Goal: Information Seeking & Learning: Check status

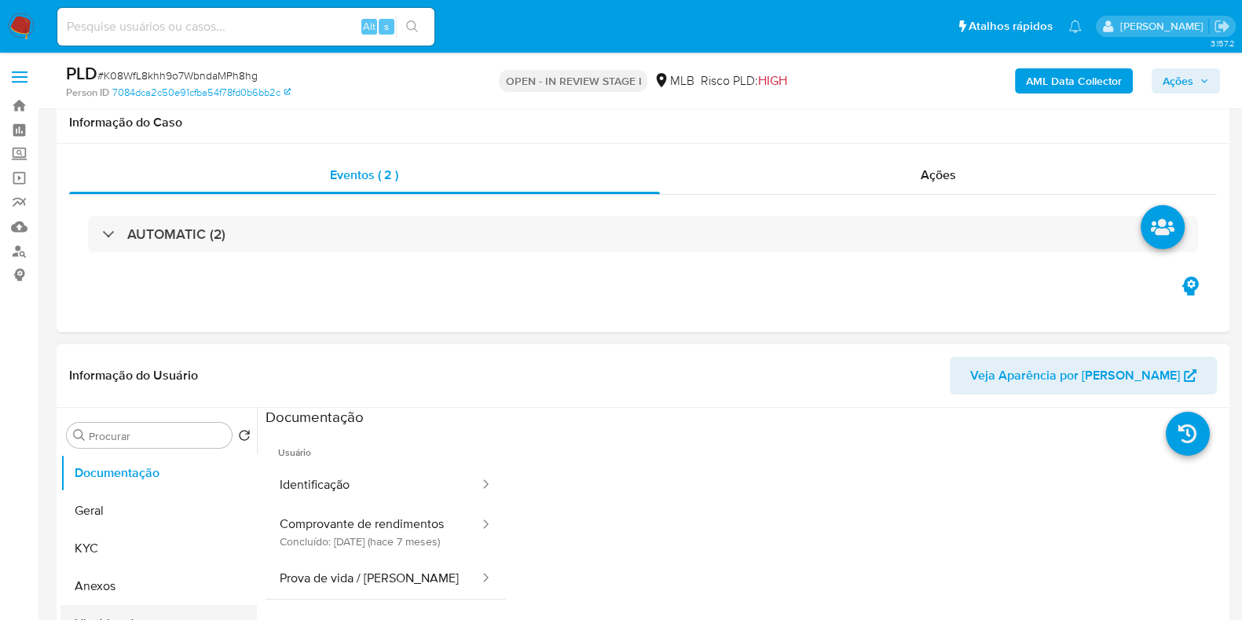
scroll to position [196, 0]
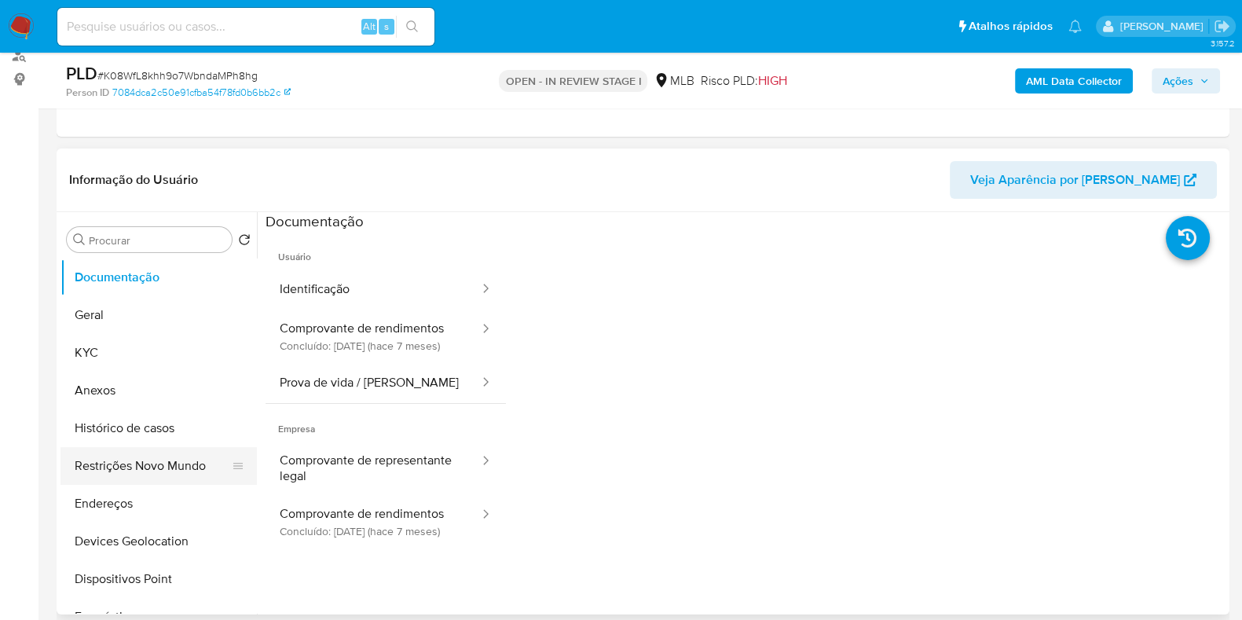
select select "10"
click at [126, 334] on button "KYC" at bounding box center [152, 353] width 184 height 38
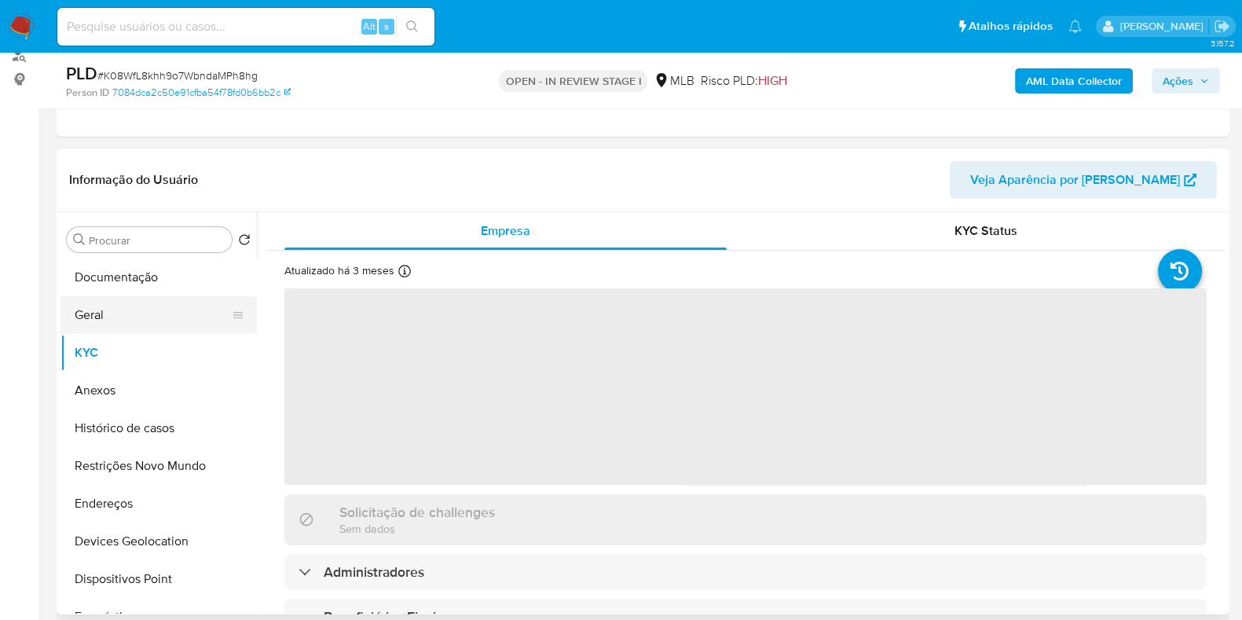
click at [128, 318] on button "Geral" at bounding box center [152, 315] width 184 height 38
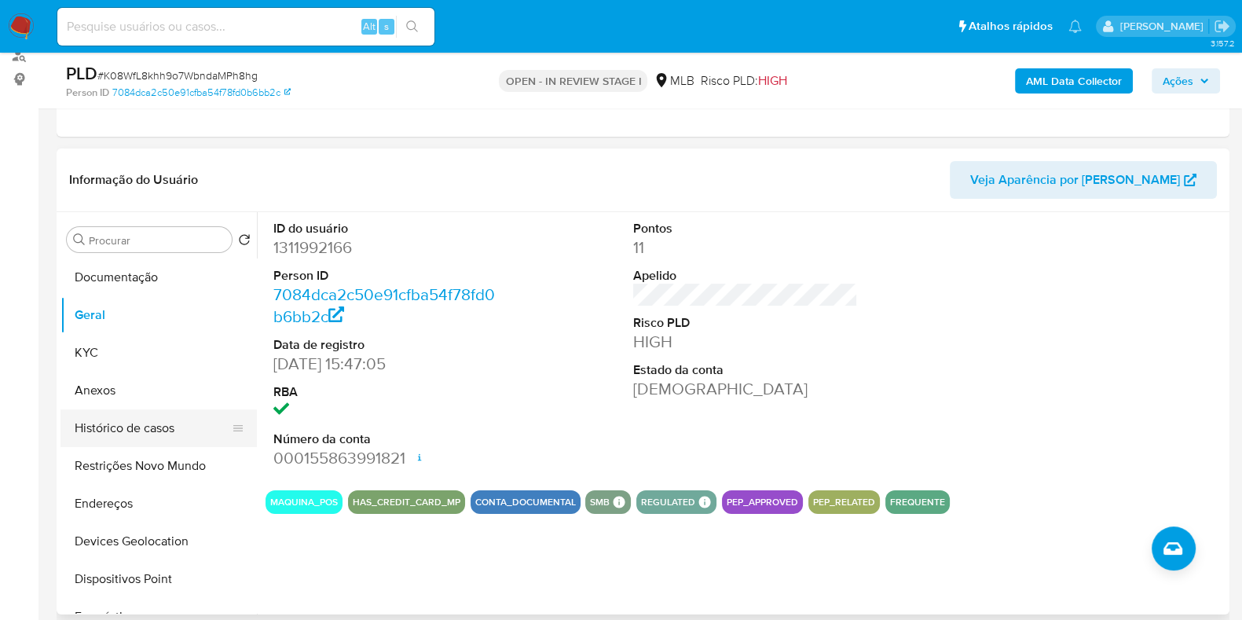
click at [141, 423] on button "Histórico de casos" at bounding box center [152, 428] width 184 height 38
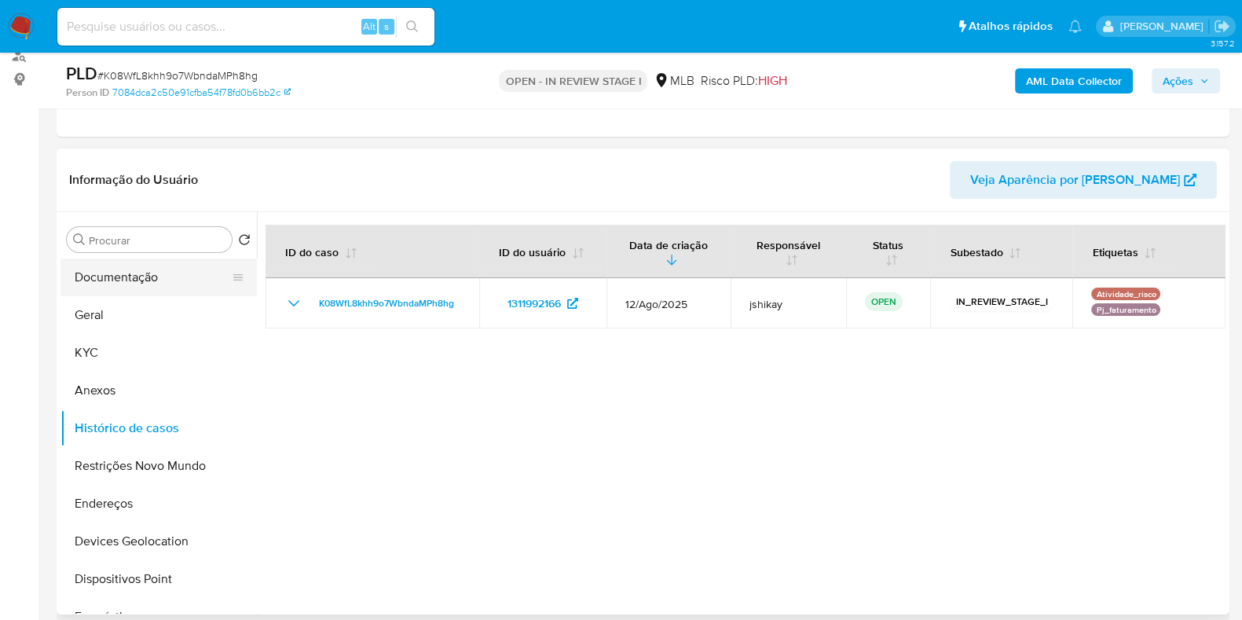
click at [121, 271] on button "Documentação" at bounding box center [152, 277] width 184 height 38
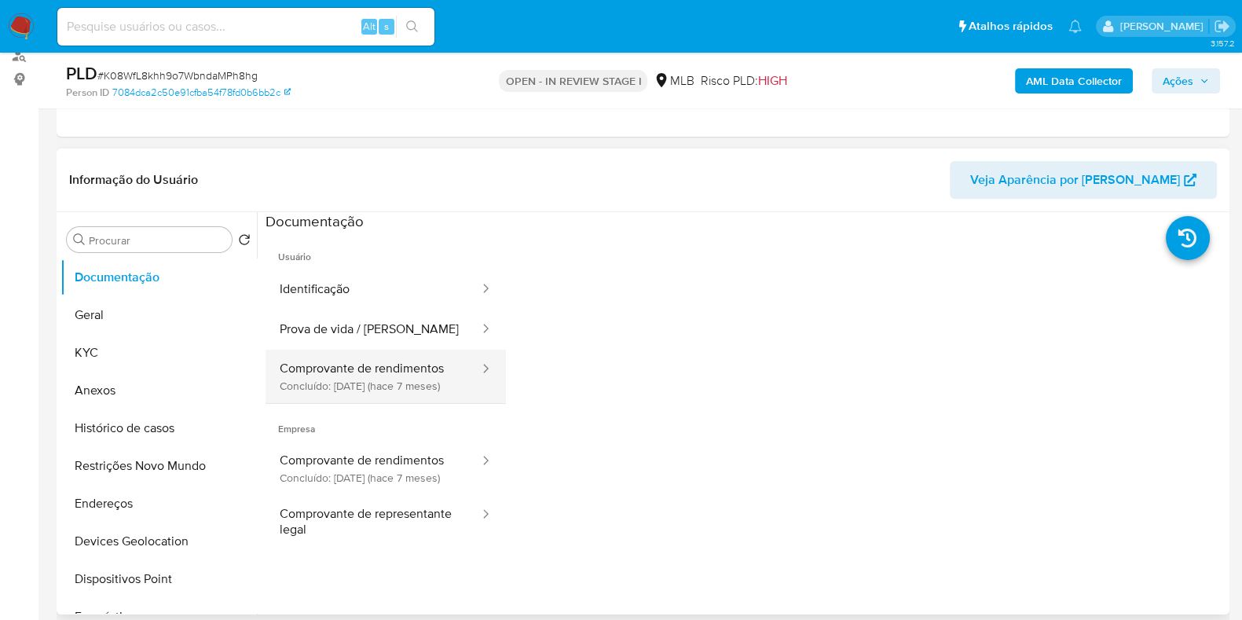
click at [350, 384] on button "Comprovante de rendimentos Concluído: [DATE] (hace 7 meses)" at bounding box center [373, 376] width 215 height 53
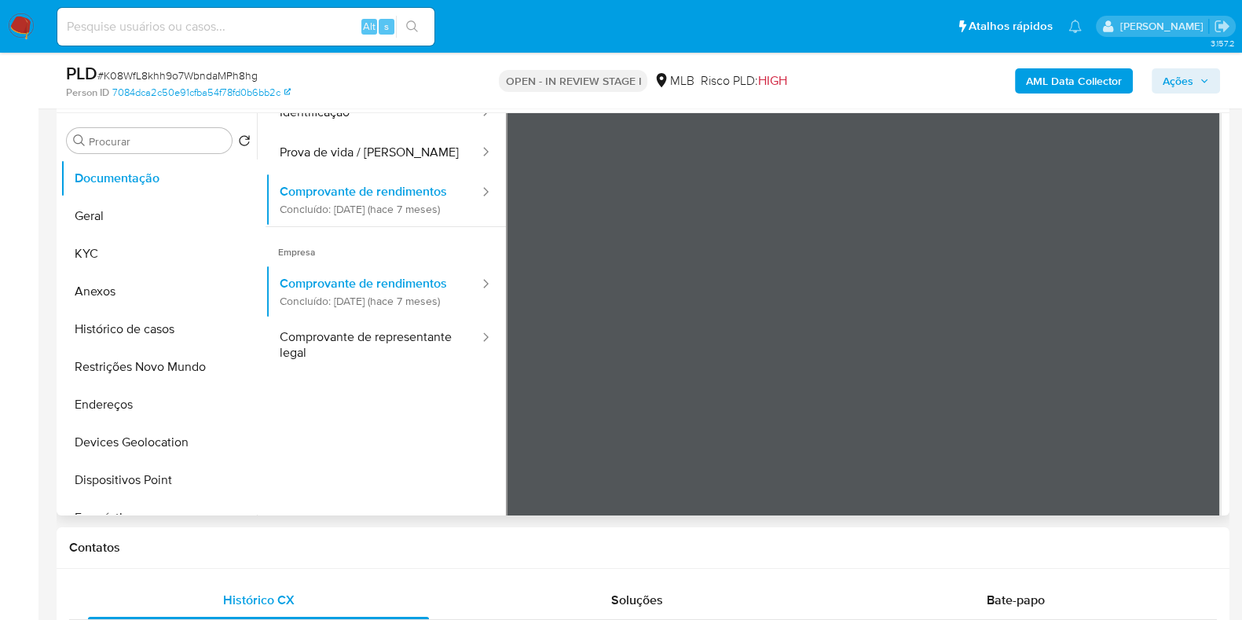
scroll to position [38, 0]
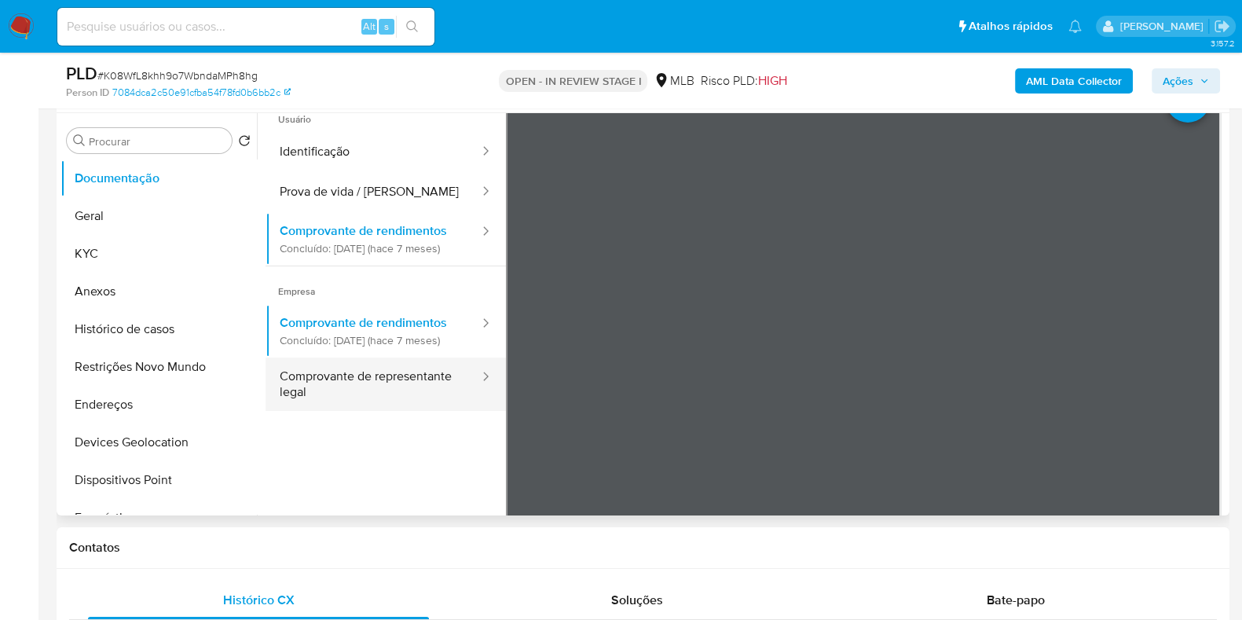
click at [406, 411] on button "Comprovante de representante legal" at bounding box center [373, 383] width 215 height 53
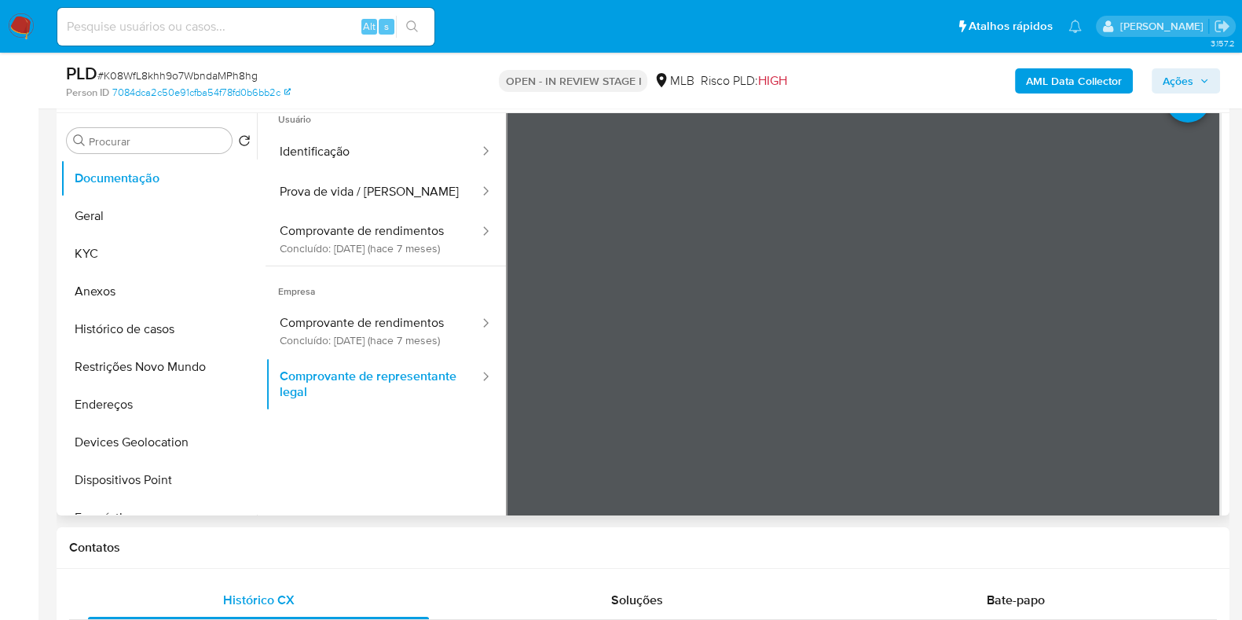
scroll to position [0, 0]
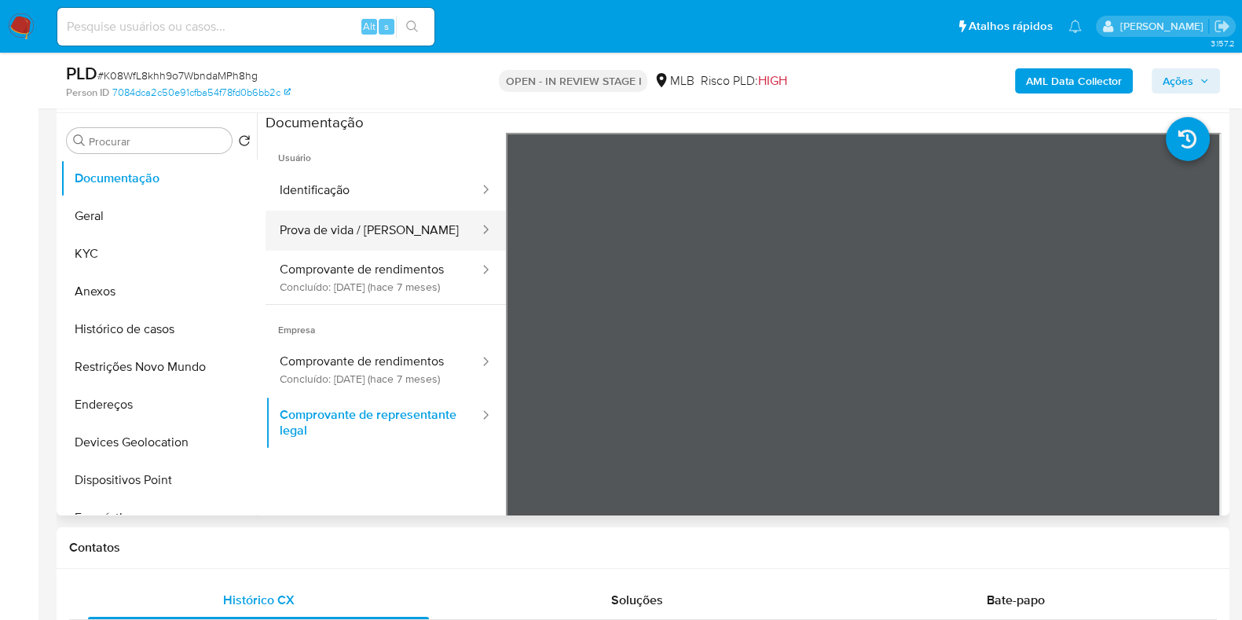
click at [337, 237] on button "Prova de vida / [PERSON_NAME]" at bounding box center [373, 231] width 215 height 40
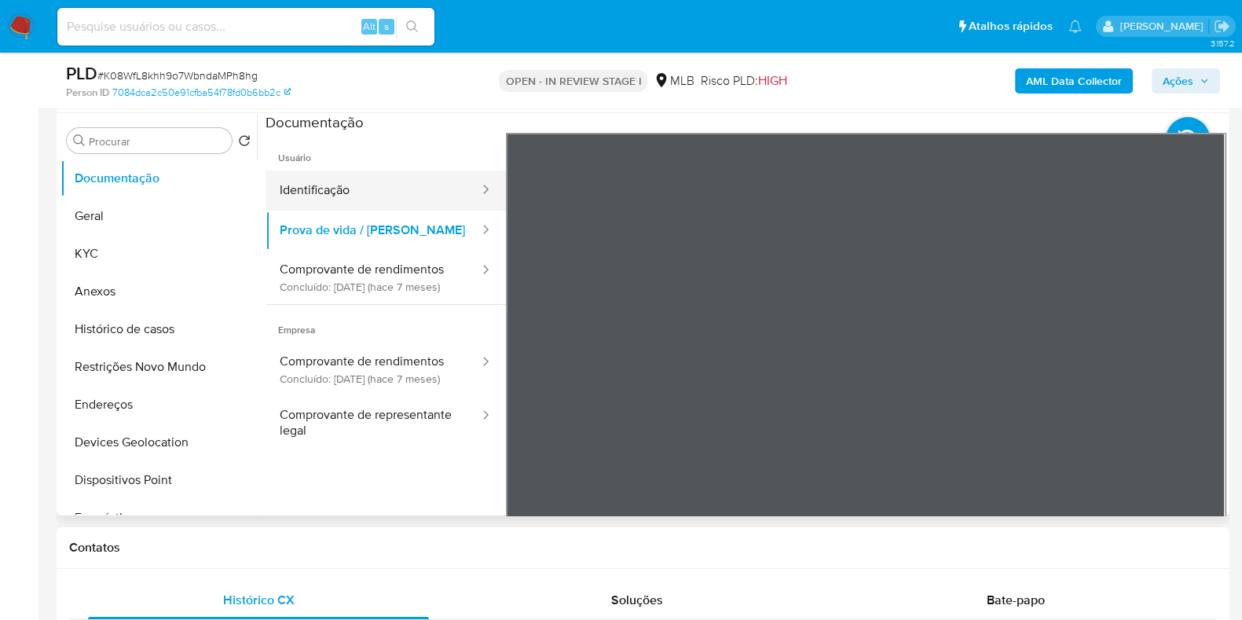
click at [371, 188] on button "Identificação" at bounding box center [373, 190] width 215 height 40
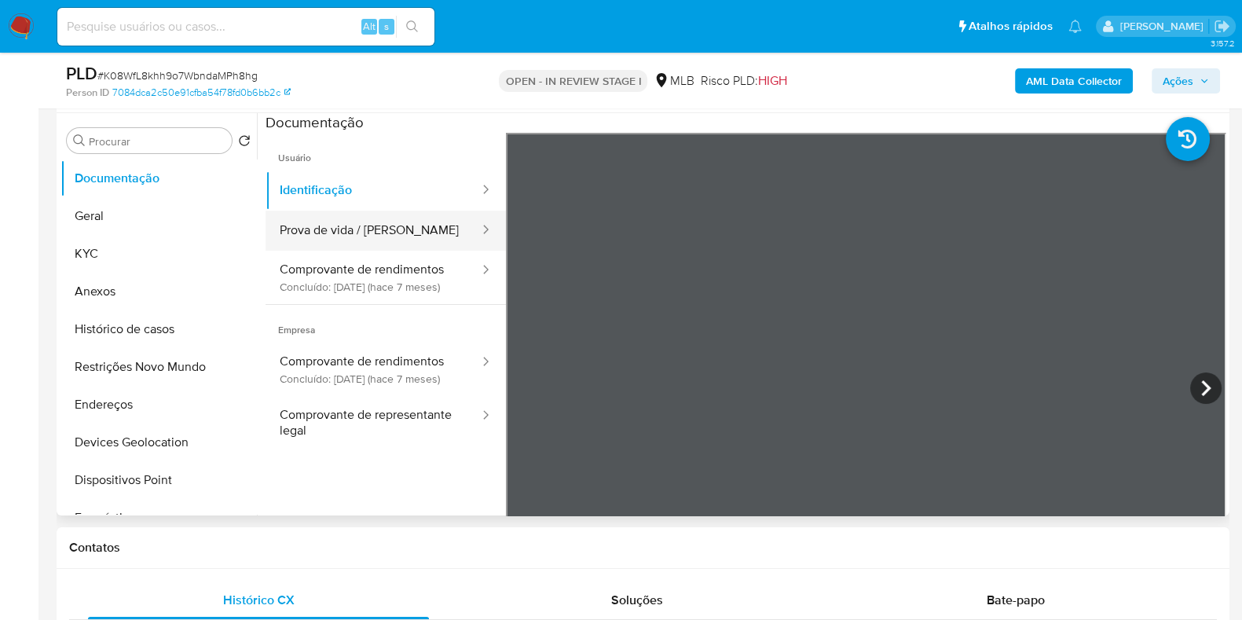
click at [412, 214] on button "Prova de vida / [PERSON_NAME]" at bounding box center [373, 231] width 215 height 40
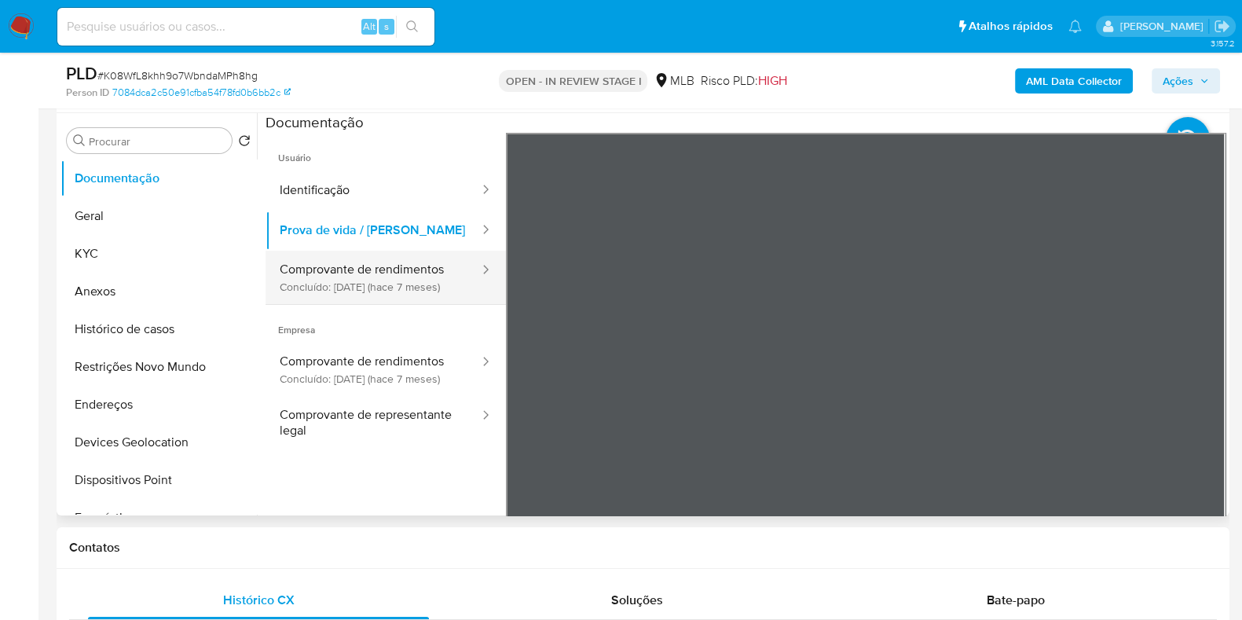
click at [405, 258] on button "Comprovante de rendimentos Concluído: [DATE] (hace 7 meses)" at bounding box center [373, 277] width 215 height 53
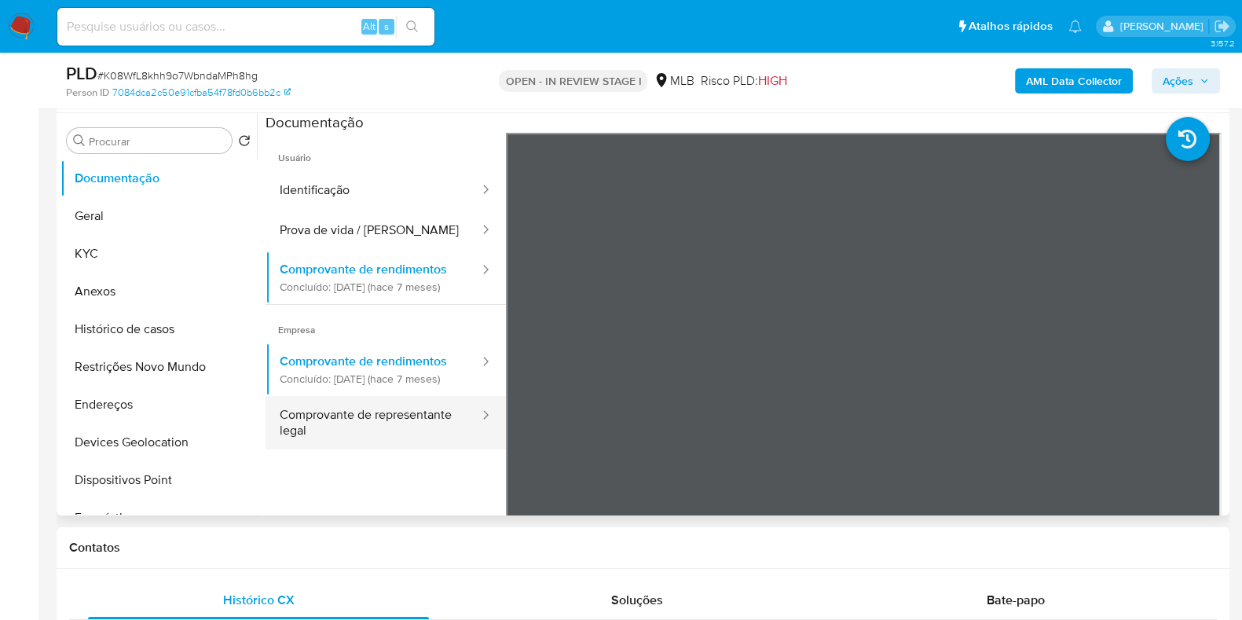
click at [397, 442] on button "Comprovante de representante legal" at bounding box center [373, 422] width 215 height 53
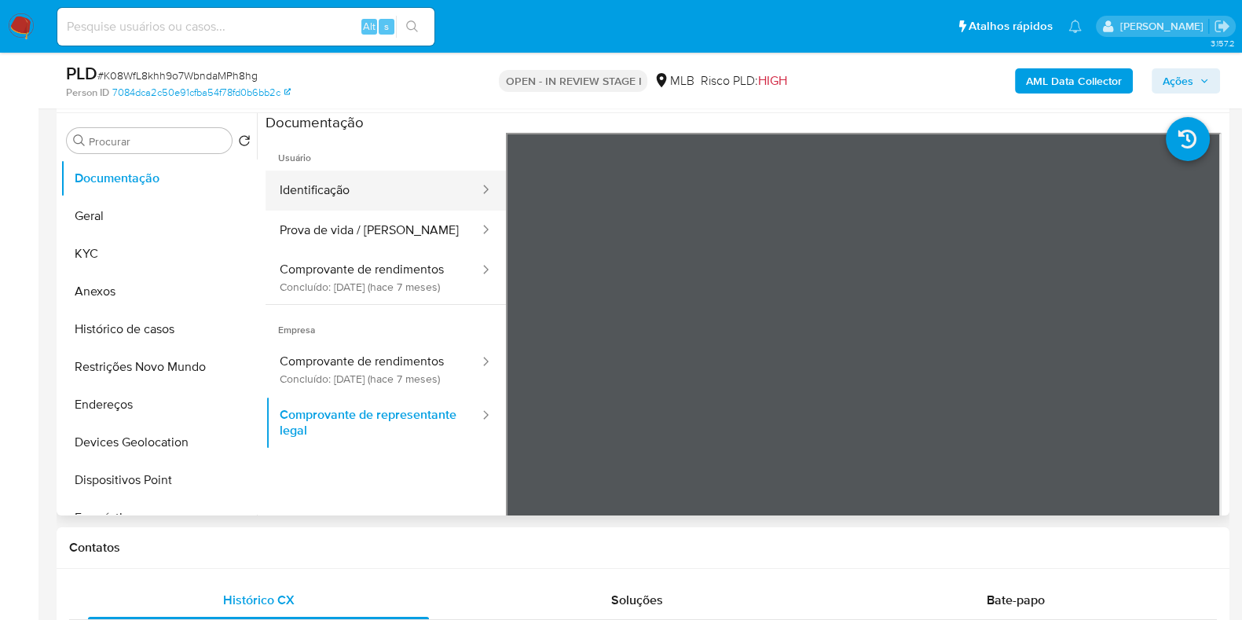
click at [369, 173] on button "Identificação" at bounding box center [373, 190] width 215 height 40
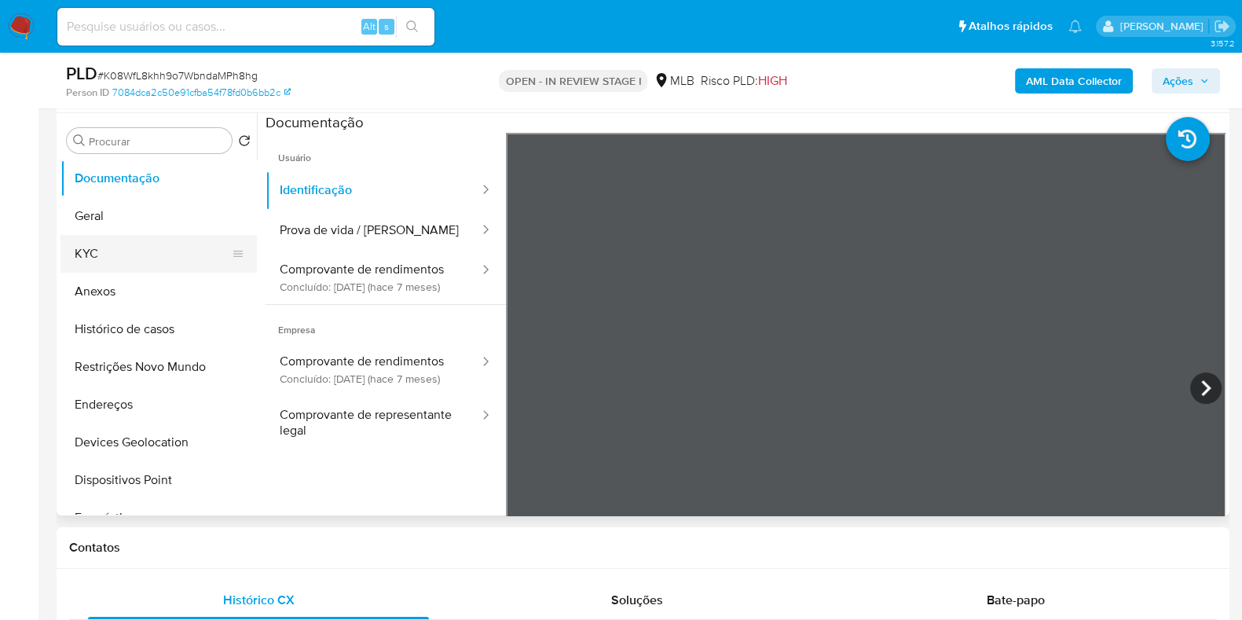
click at [119, 243] on button "KYC" at bounding box center [152, 254] width 184 height 38
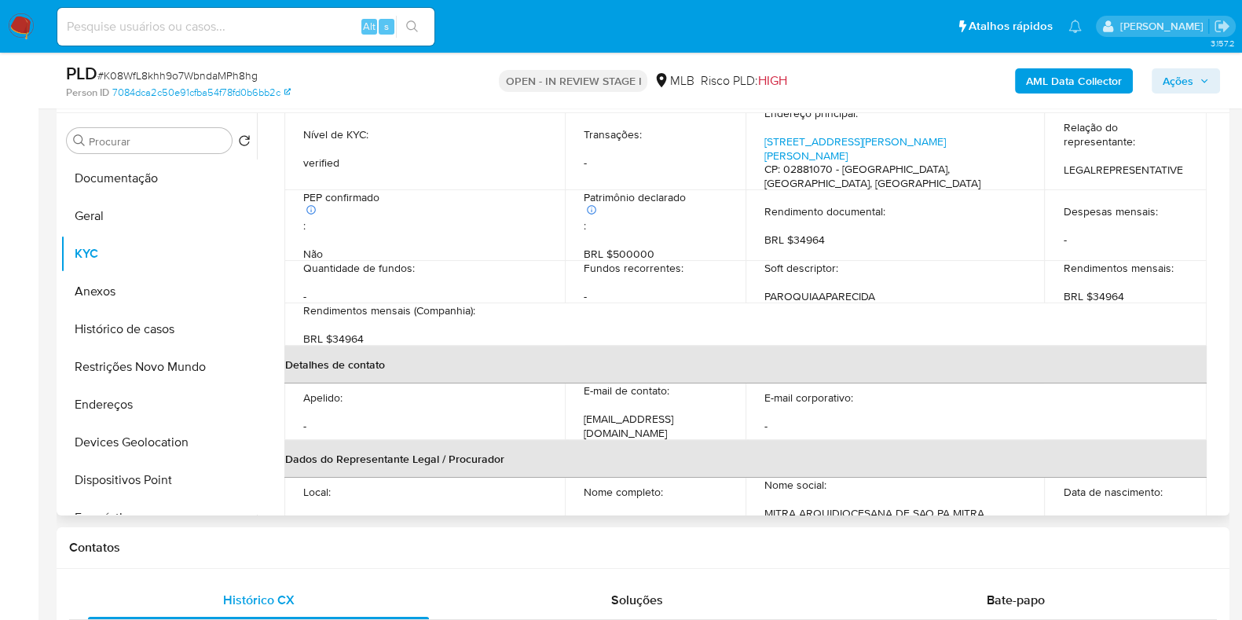
scroll to position [295, 0]
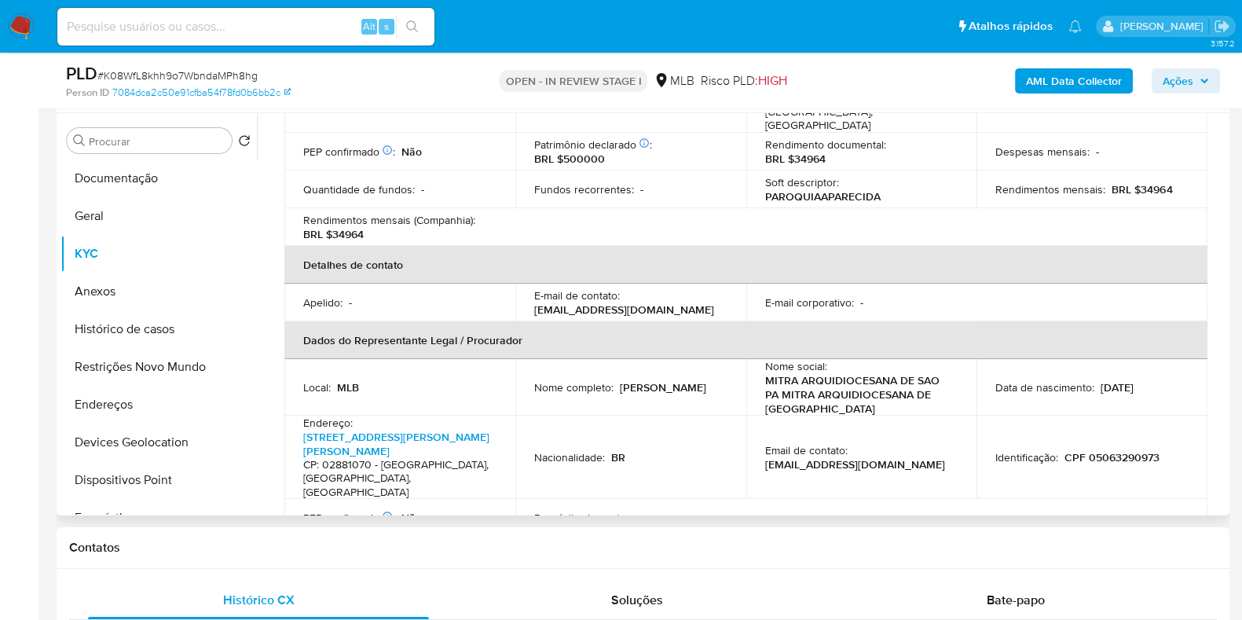
click at [1138, 450] on p "CPF 05063290973" at bounding box center [1112, 457] width 95 height 14
copy p "05063290973"
click at [118, 295] on button "Anexos" at bounding box center [152, 292] width 184 height 38
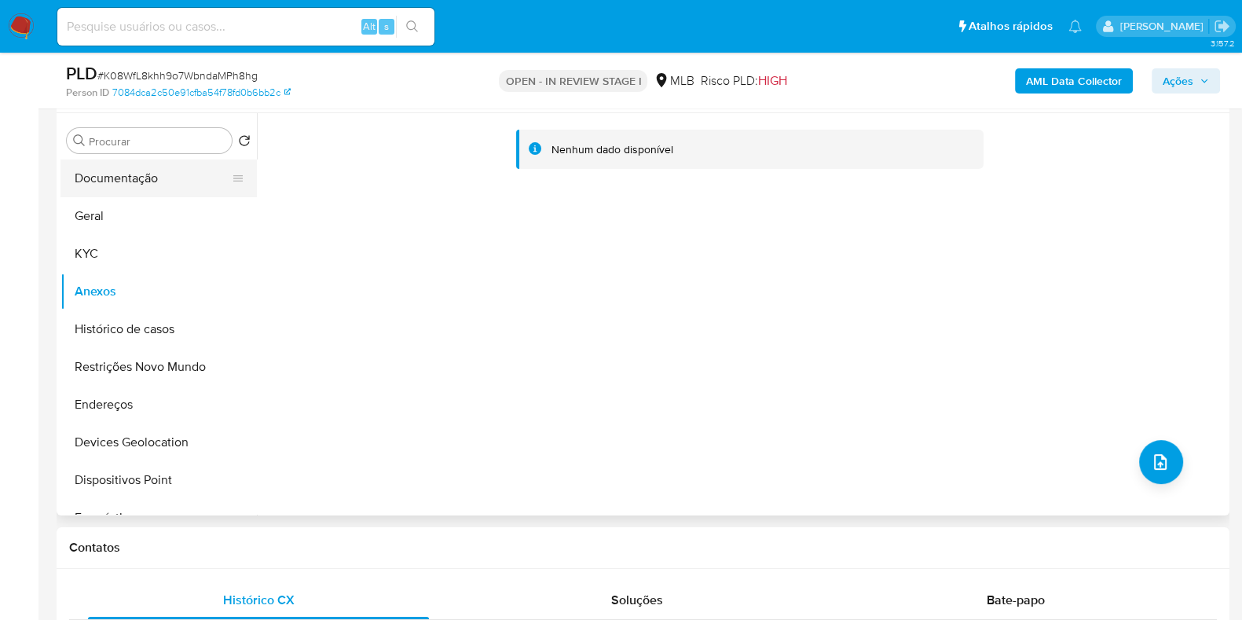
click at [134, 181] on button "Documentação" at bounding box center [152, 178] width 184 height 38
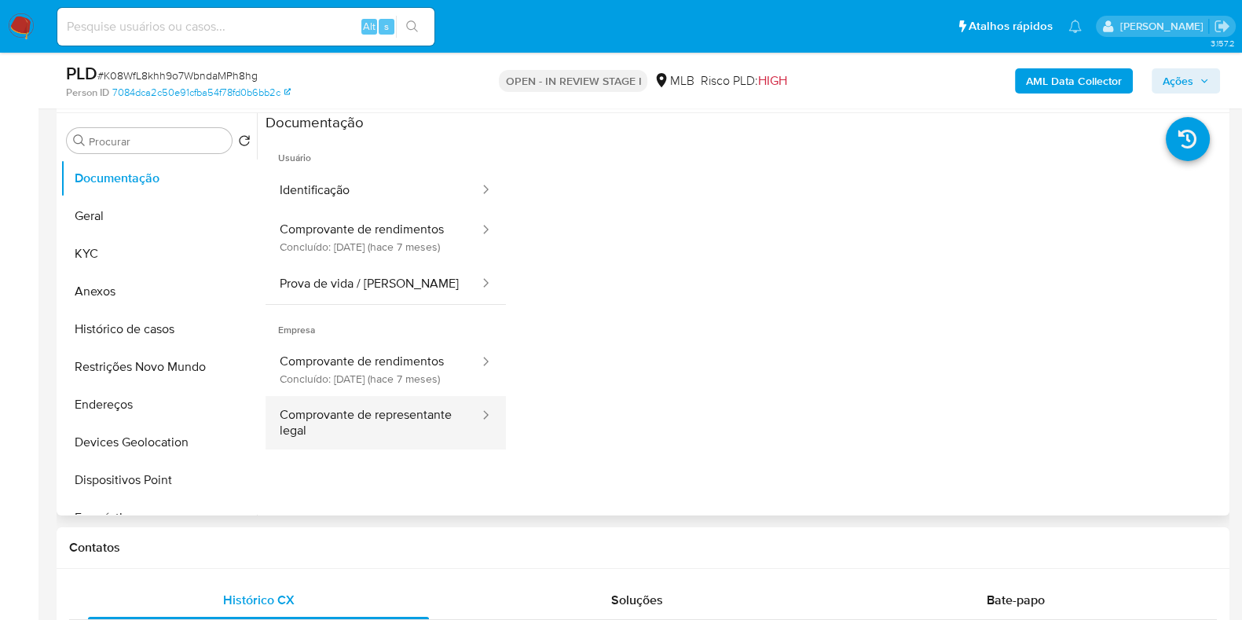
click at [392, 449] on button "Comprovante de representante legal" at bounding box center [373, 422] width 215 height 53
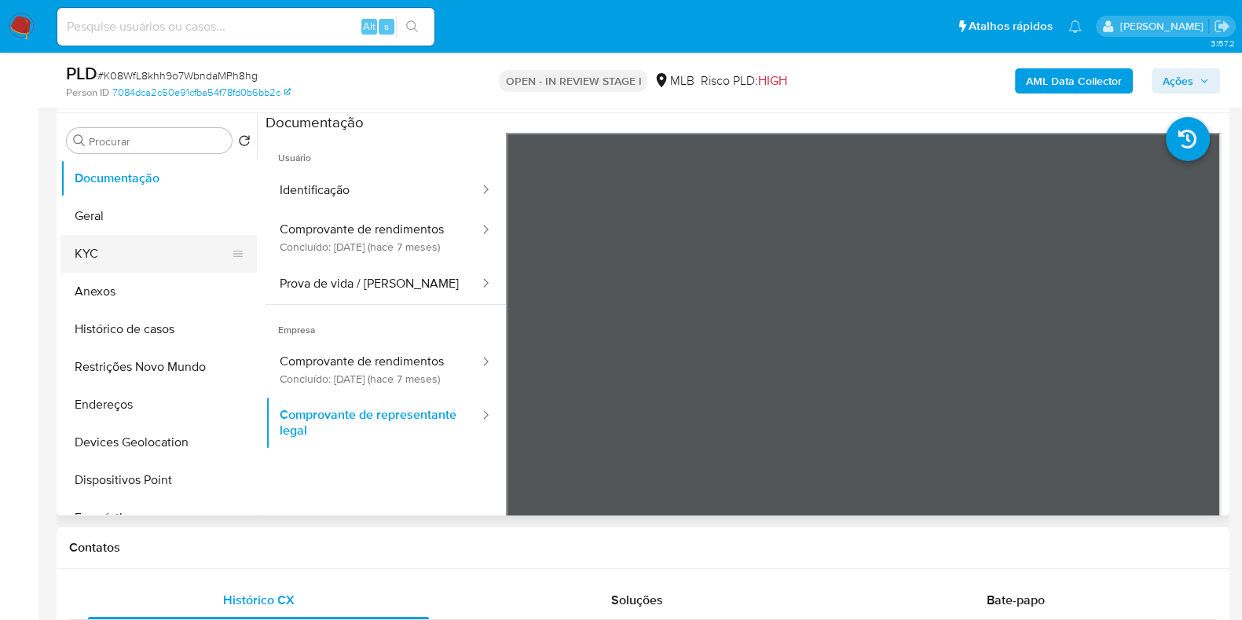
click at [153, 247] on button "KYC" at bounding box center [152, 254] width 184 height 38
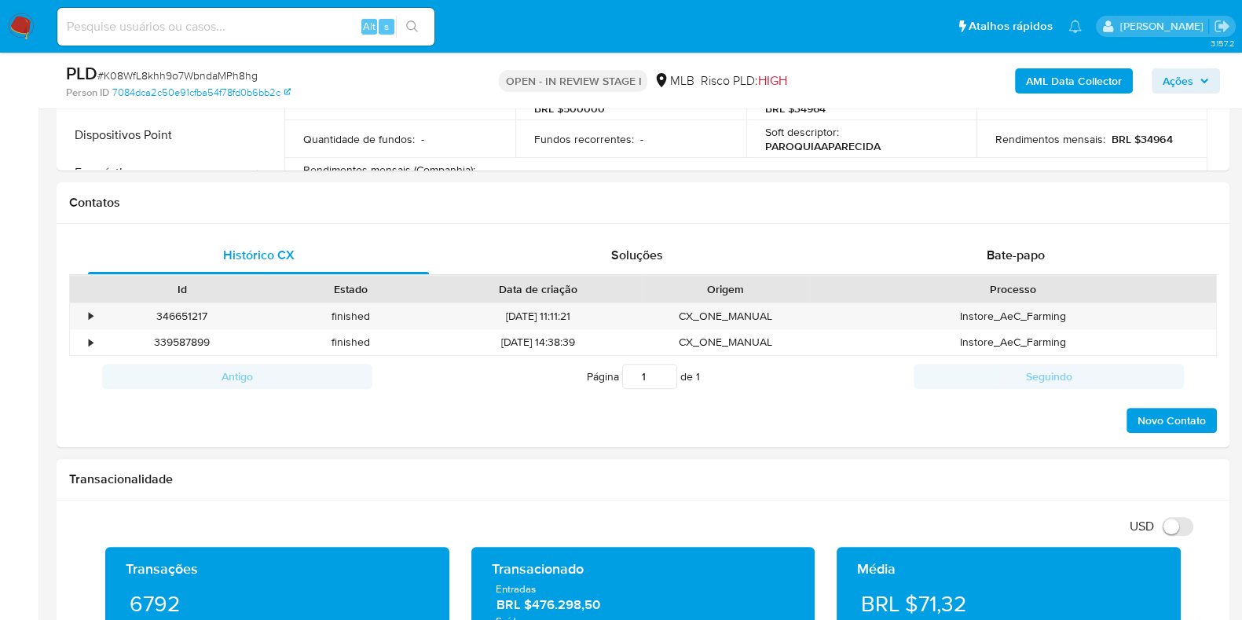
scroll to position [884, 0]
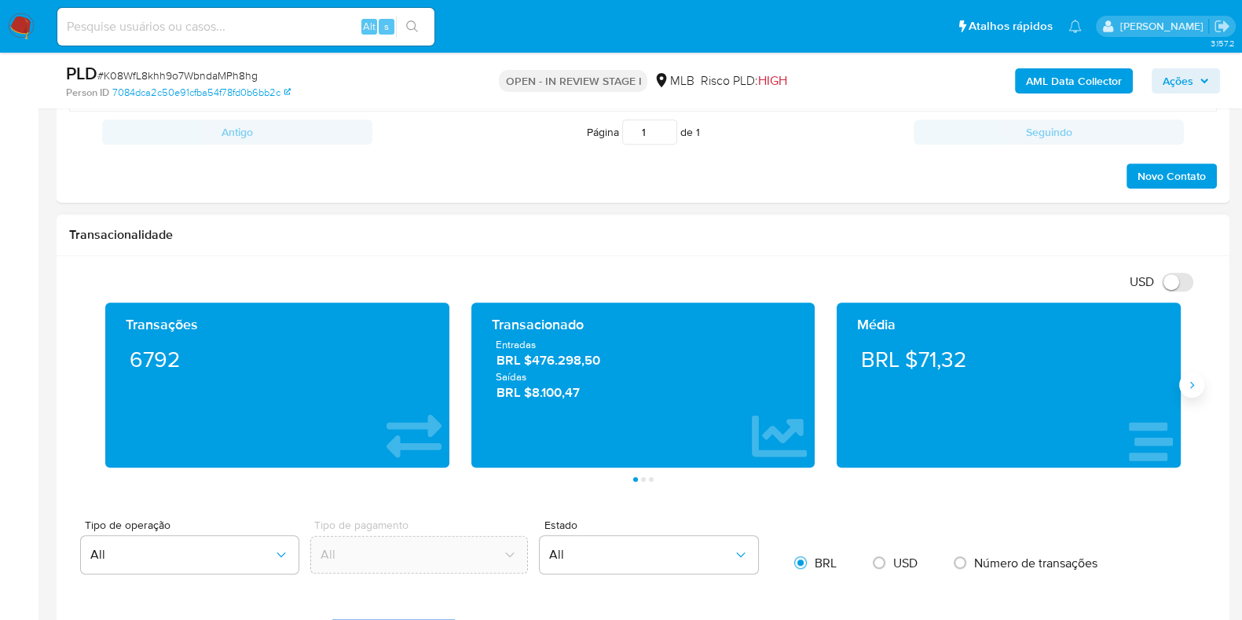
click at [1189, 387] on icon "Siguiente" at bounding box center [1192, 385] width 13 height 13
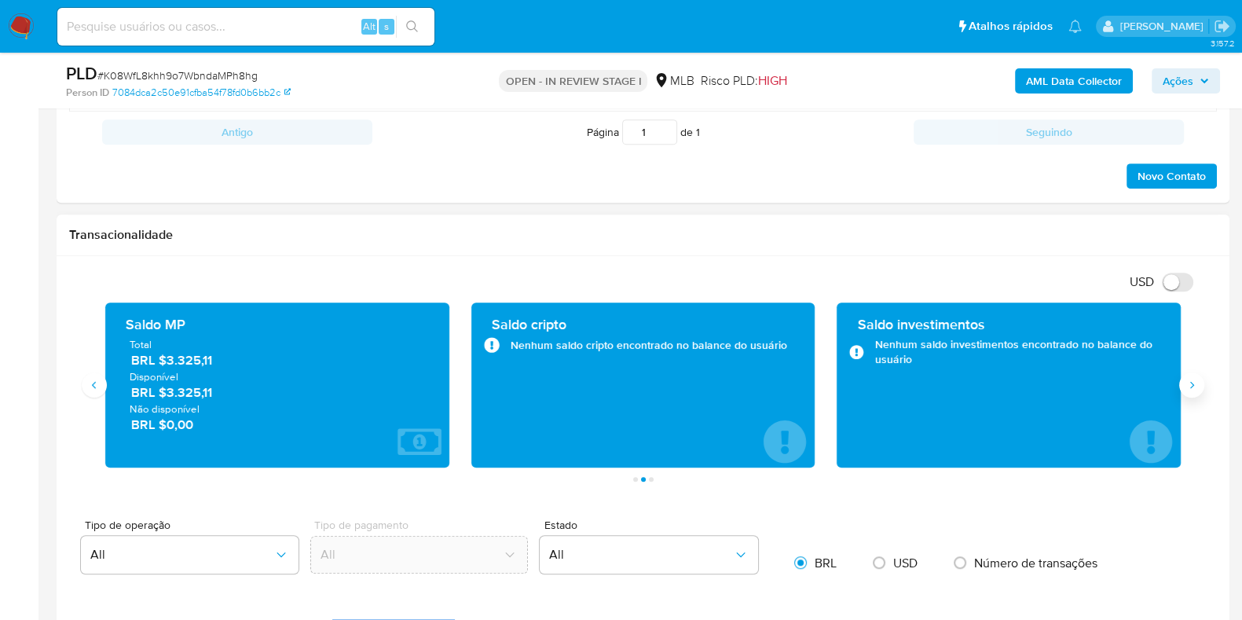
click at [1189, 387] on icon "Siguiente" at bounding box center [1192, 385] width 13 height 13
